Goal: Information Seeking & Learning: Learn about a topic

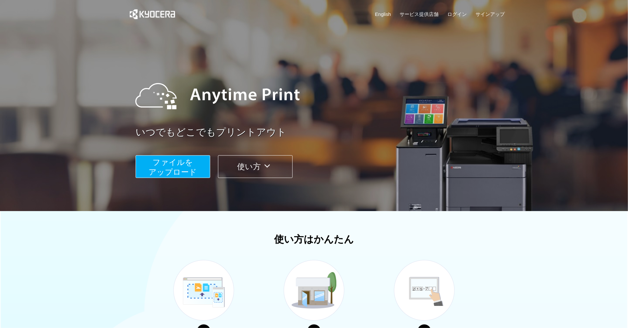
click at [245, 160] on button "使い方" at bounding box center [255, 166] width 75 height 23
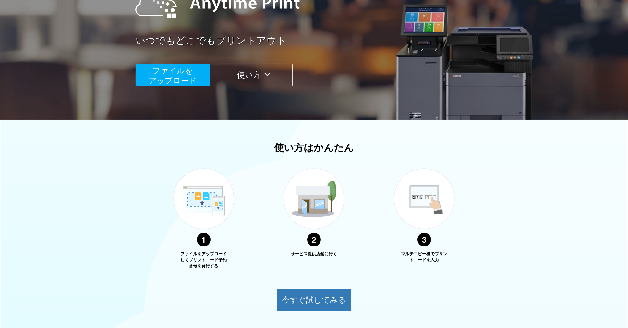
scroll to position [133, 0]
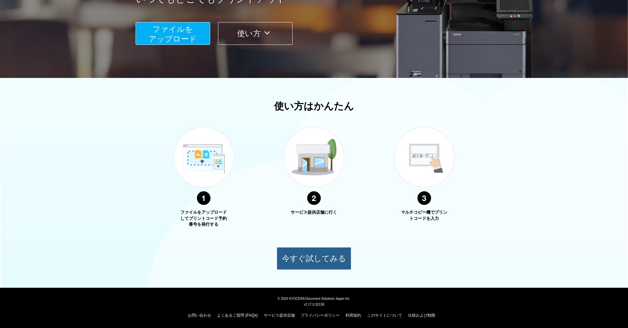
click at [304, 257] on button "今すぐ試してみる" at bounding box center [314, 258] width 75 height 23
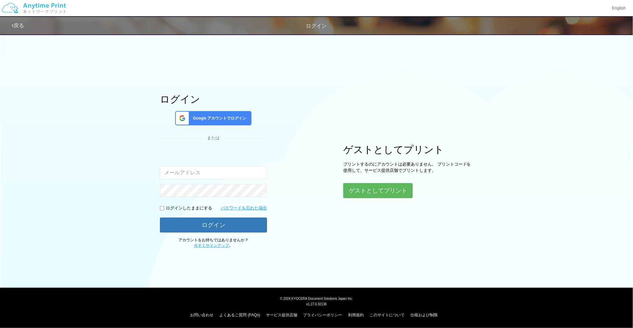
click at [228, 121] on span "Google アカウントでログイン" at bounding box center [218, 118] width 56 height 6
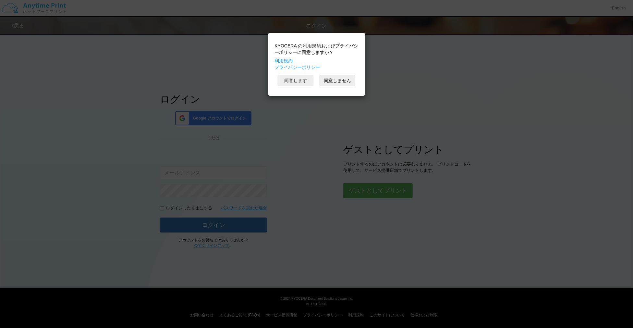
click at [304, 82] on button "同意します" at bounding box center [296, 80] width 36 height 11
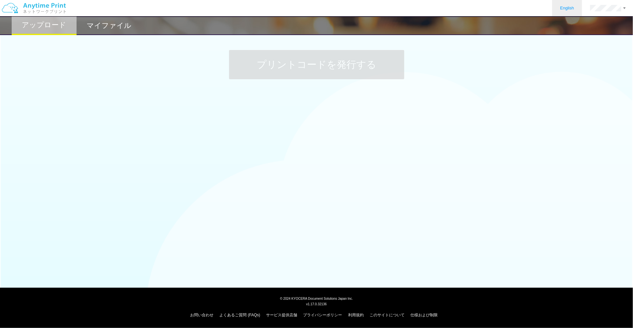
click at [570, 9] on link "English" at bounding box center [567, 8] width 30 height 16
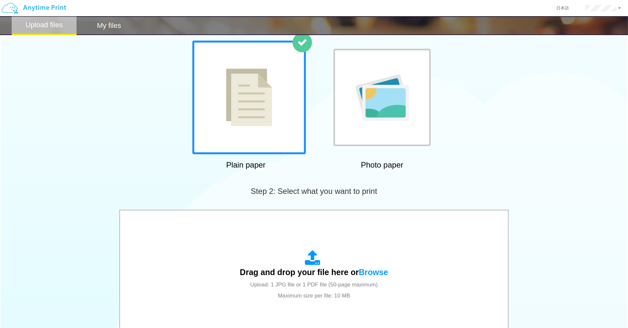
scroll to position [39, 0]
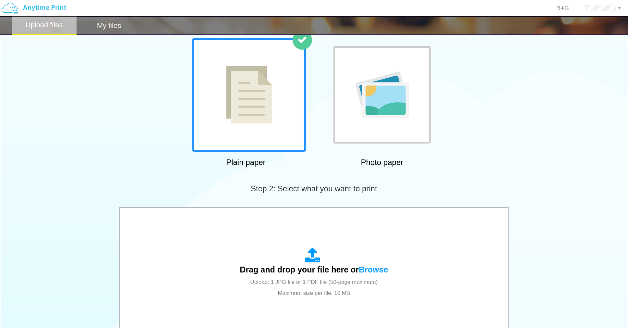
click at [411, 122] on div at bounding box center [381, 94] width 97 height 97
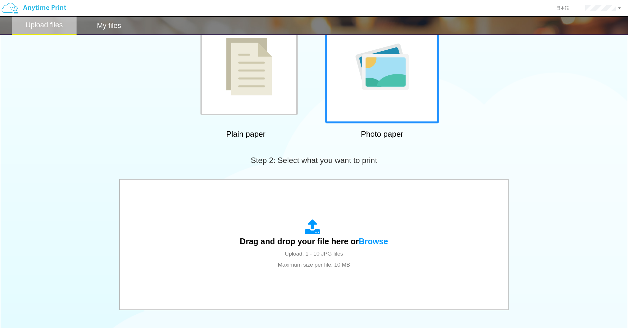
scroll to position [0, 0]
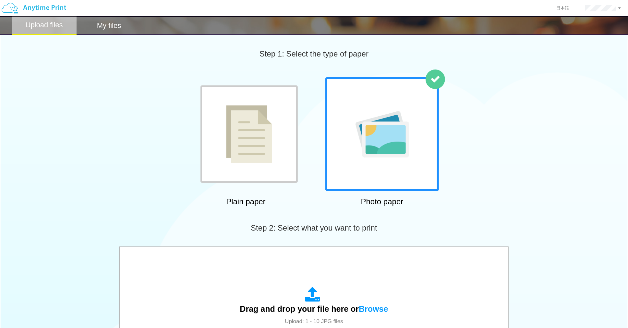
click at [108, 30] on div "My files" at bounding box center [109, 25] width 65 height 19
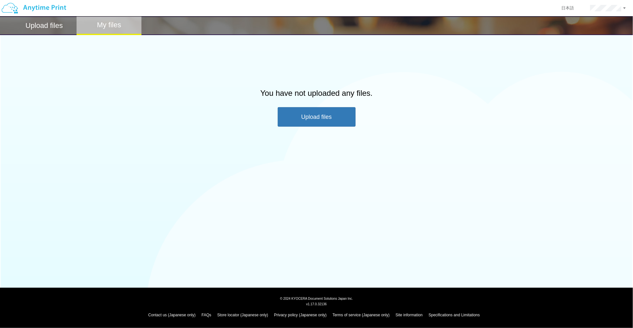
click at [45, 29] on h2 "Upload files" at bounding box center [44, 26] width 37 height 8
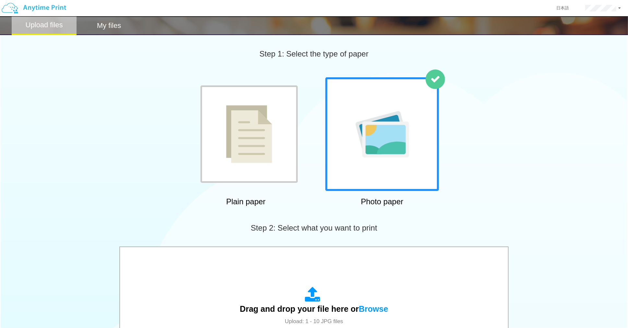
click at [34, 8] on img at bounding box center [33, 8] width 69 height 23
click at [14, 11] on img at bounding box center [33, 8] width 69 height 23
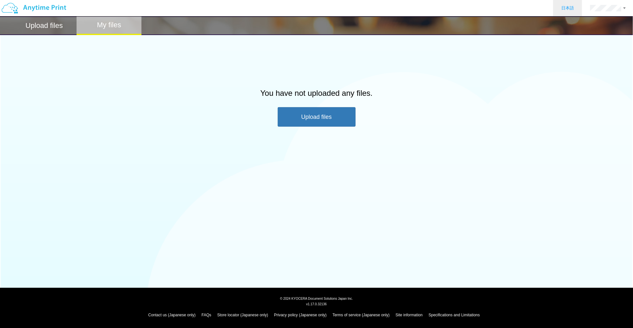
click at [575, 8] on link "日本語" at bounding box center [567, 8] width 29 height 16
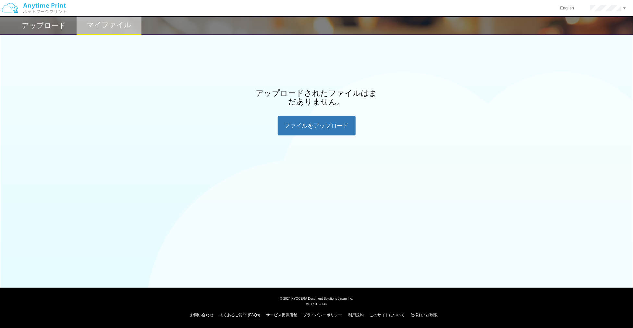
click at [44, 24] on h2 "アップロード" at bounding box center [44, 26] width 44 height 8
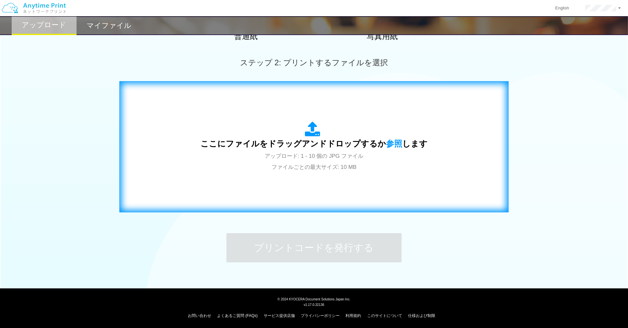
scroll to position [164, 0]
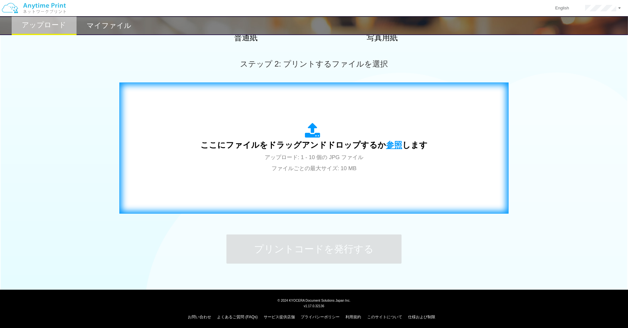
click at [389, 147] on span "参照" at bounding box center [394, 144] width 16 height 9
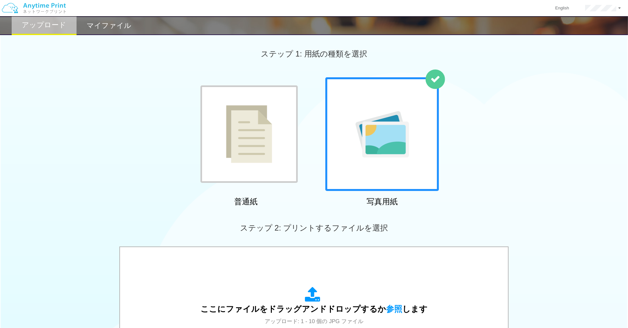
scroll to position [5, 0]
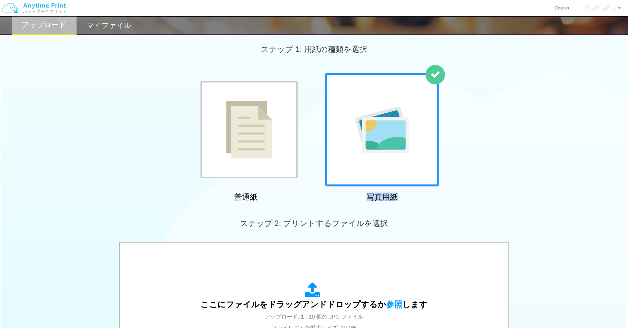
drag, startPoint x: 400, startPoint y: 197, endPoint x: 367, endPoint y: 200, distance: 33.2
click at [367, 200] on h2 "写真用紙" at bounding box center [381, 197] width 113 height 8
copy h2 "写真用紙"
click at [13, 8] on img at bounding box center [33, 8] width 69 height 23
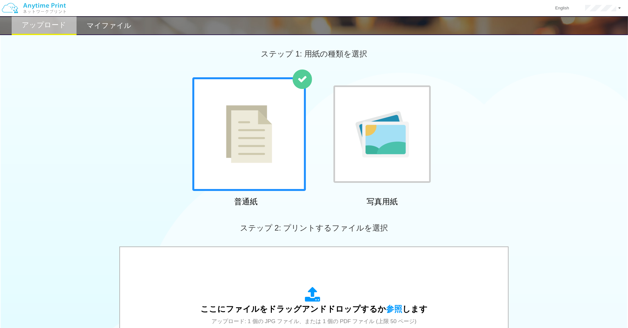
scroll to position [165, 0]
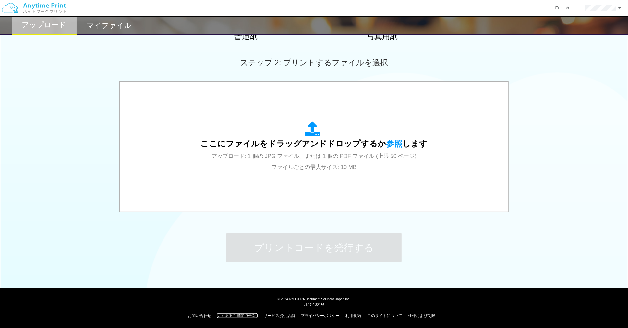
click at [230, 314] on link "よくあるご質問 (FAQs)" at bounding box center [237, 315] width 41 height 5
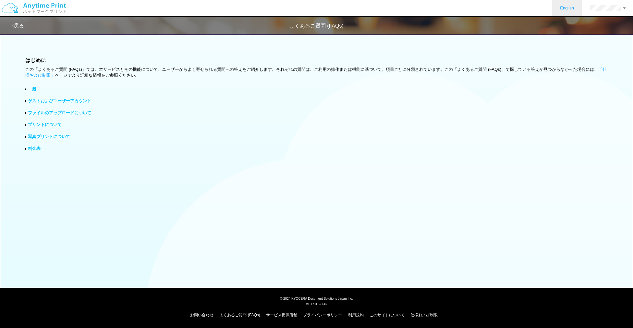
click at [567, 12] on link "English" at bounding box center [567, 8] width 30 height 16
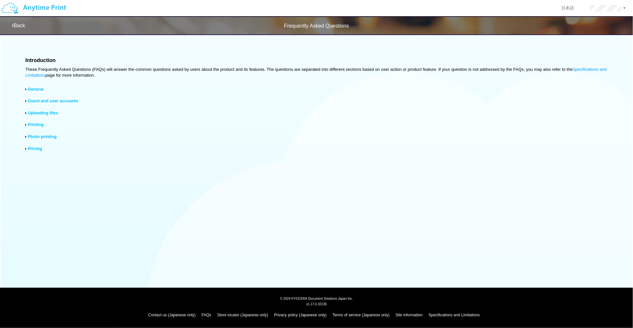
click at [48, 136] on link "Photo printing" at bounding box center [42, 136] width 29 height 5
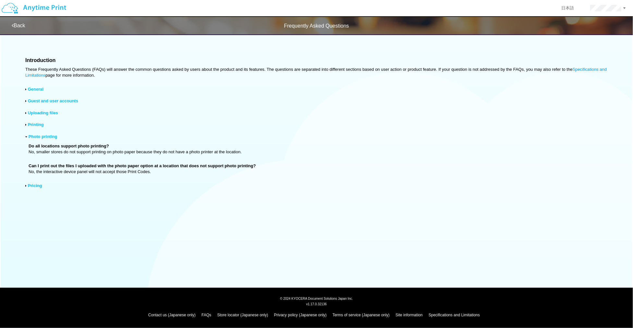
click at [38, 184] on link "Pricing" at bounding box center [35, 185] width 14 height 5
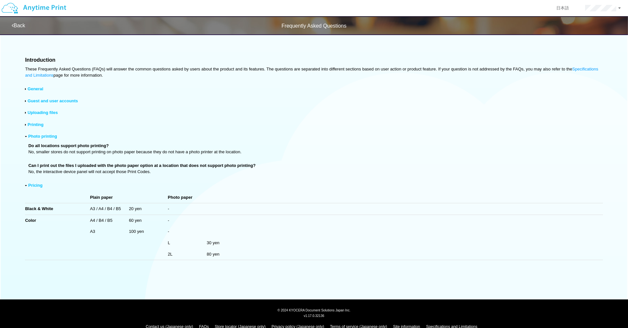
scroll to position [11, 0]
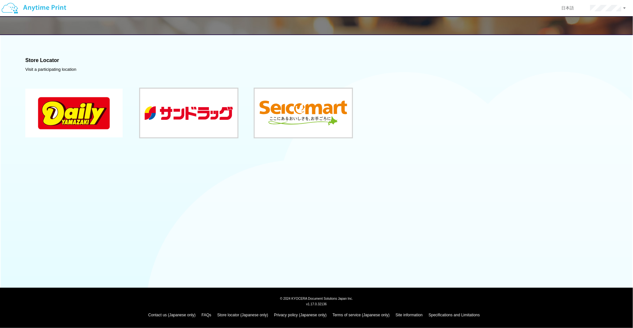
click at [98, 114] on button at bounding box center [73, 113] width 97 height 49
